Goal: Task Accomplishment & Management: Manage account settings

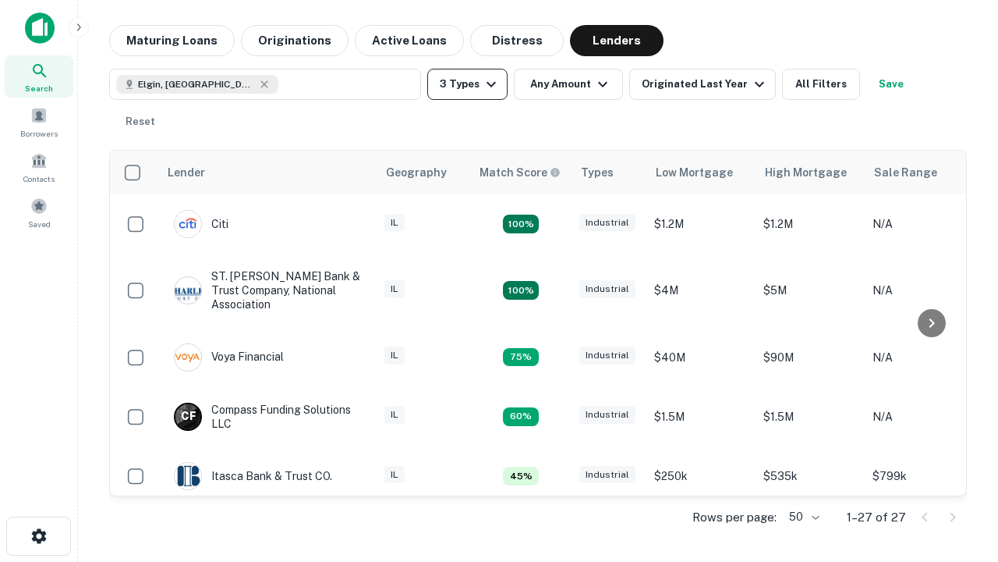
click at [467, 84] on button "3 Types" at bounding box center [467, 84] width 80 height 31
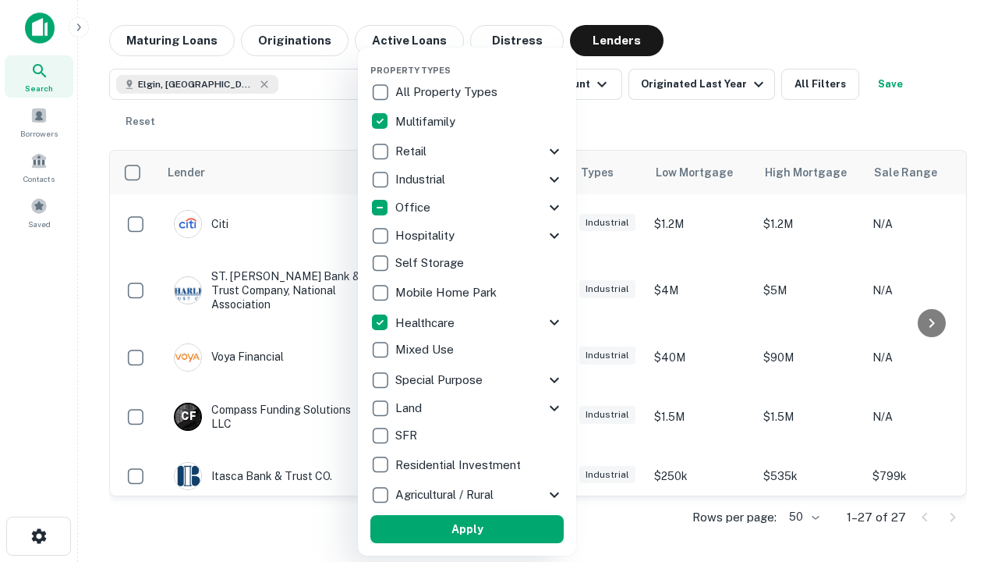
click at [467, 529] on button "Apply" at bounding box center [467, 529] width 193 height 28
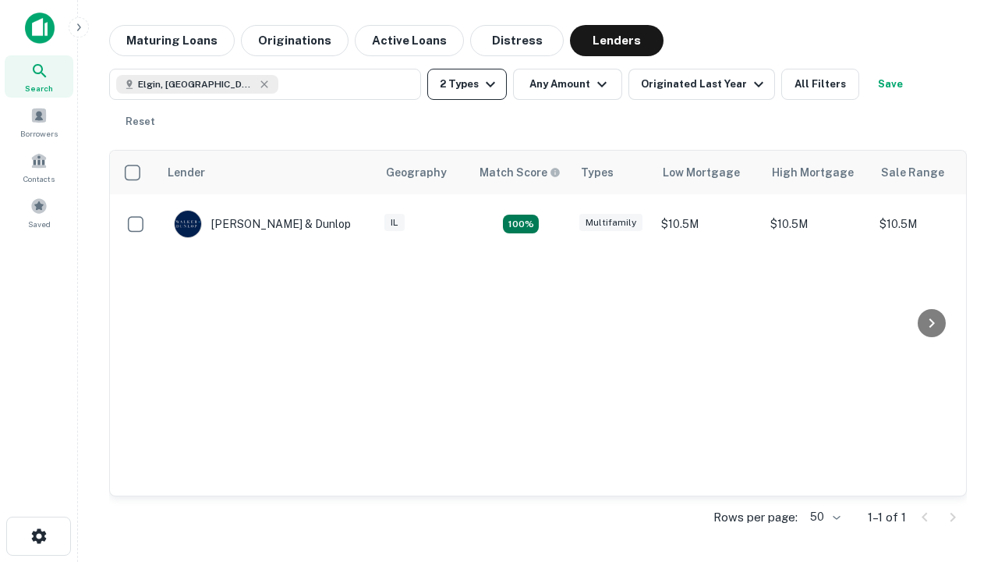
click at [467, 84] on button "2 Types" at bounding box center [467, 84] width 80 height 31
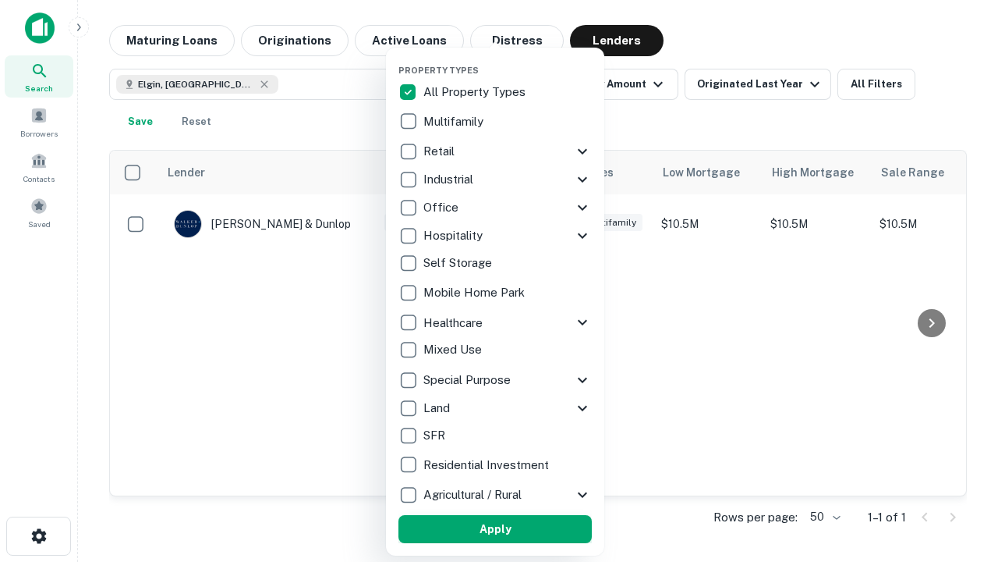
click at [495, 529] on button "Apply" at bounding box center [495, 529] width 193 height 28
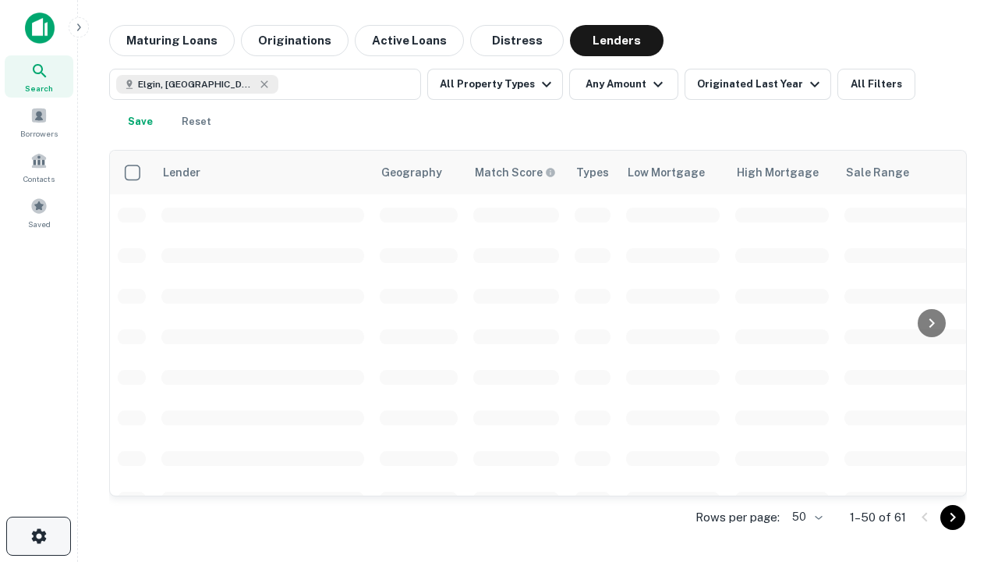
click at [38, 536] on icon "button" at bounding box center [39, 536] width 19 height 19
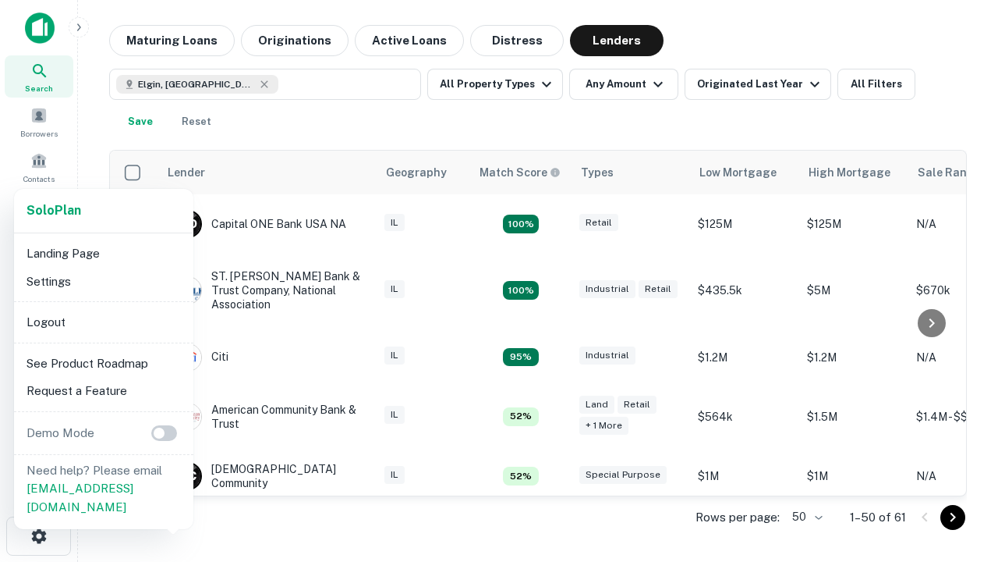
click at [103, 321] on li "Logout" at bounding box center [103, 322] width 167 height 28
